Goal: Transaction & Acquisition: Purchase product/service

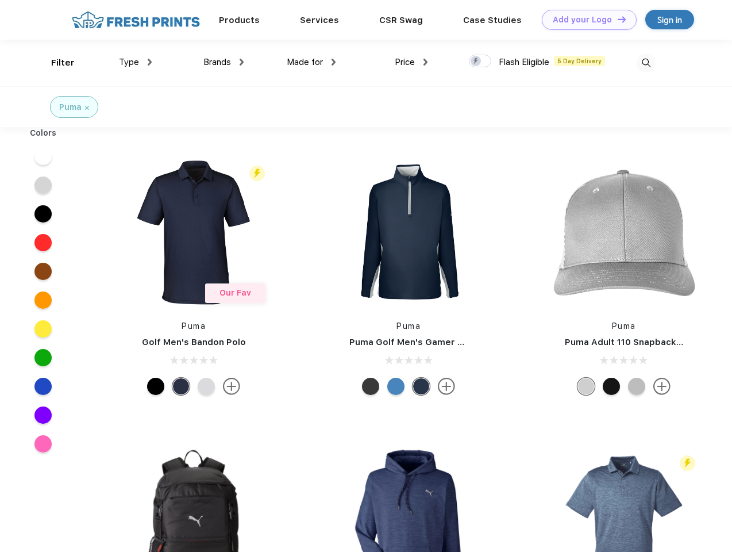
click at [585, 20] on link "Add your Logo Design Tool" at bounding box center [589, 20] width 95 height 20
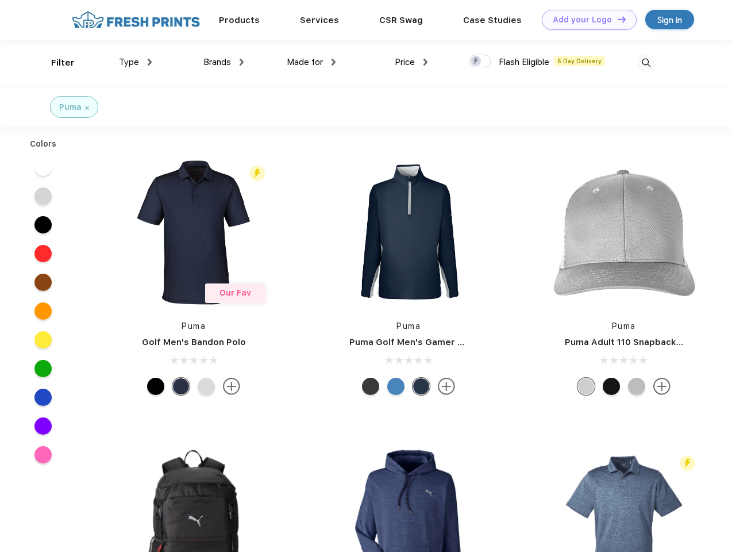
click at [0, 0] on div "Design Tool" at bounding box center [0, 0] width 0 height 0
click at [616, 19] on link "Add your Logo Design Tool" at bounding box center [589, 20] width 95 height 20
click at [55, 63] on div "Filter" at bounding box center [63, 62] width 24 height 13
click at [136, 62] on span "Type" at bounding box center [129, 62] width 20 height 10
click at [223, 62] on span "Brands" at bounding box center [217, 62] width 28 height 10
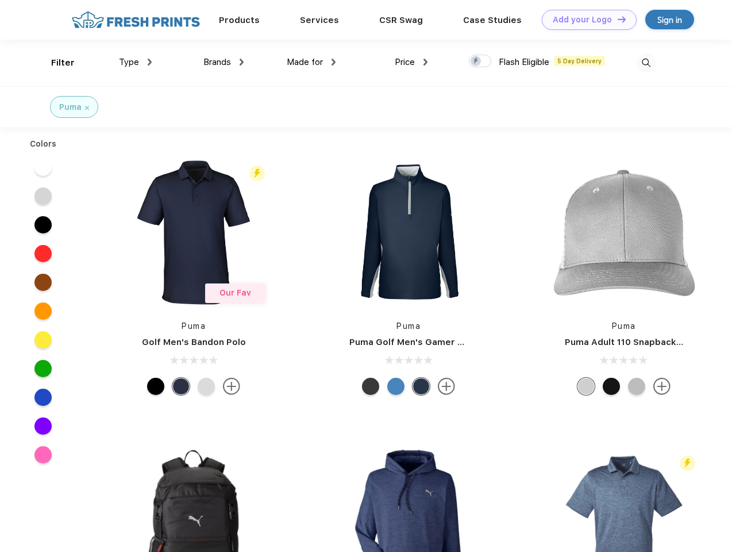
click at [311, 62] on span "Made for" at bounding box center [305, 62] width 36 height 10
click at [411, 62] on span "Price" at bounding box center [405, 62] width 20 height 10
click at [480, 61] on div at bounding box center [480, 61] width 22 height 13
click at [476, 61] on input "checkbox" at bounding box center [472, 57] width 7 height 7
click at [646, 63] on img at bounding box center [646, 62] width 19 height 19
